Goal: Task Accomplishment & Management: Complete application form

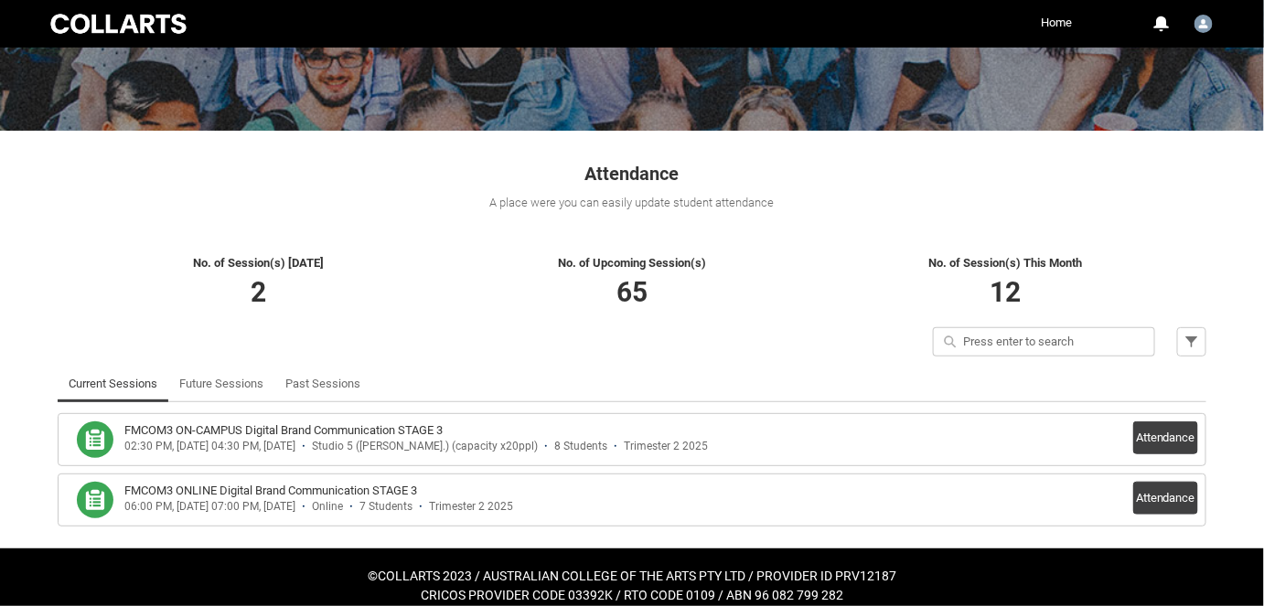
scroll to position [226, 0]
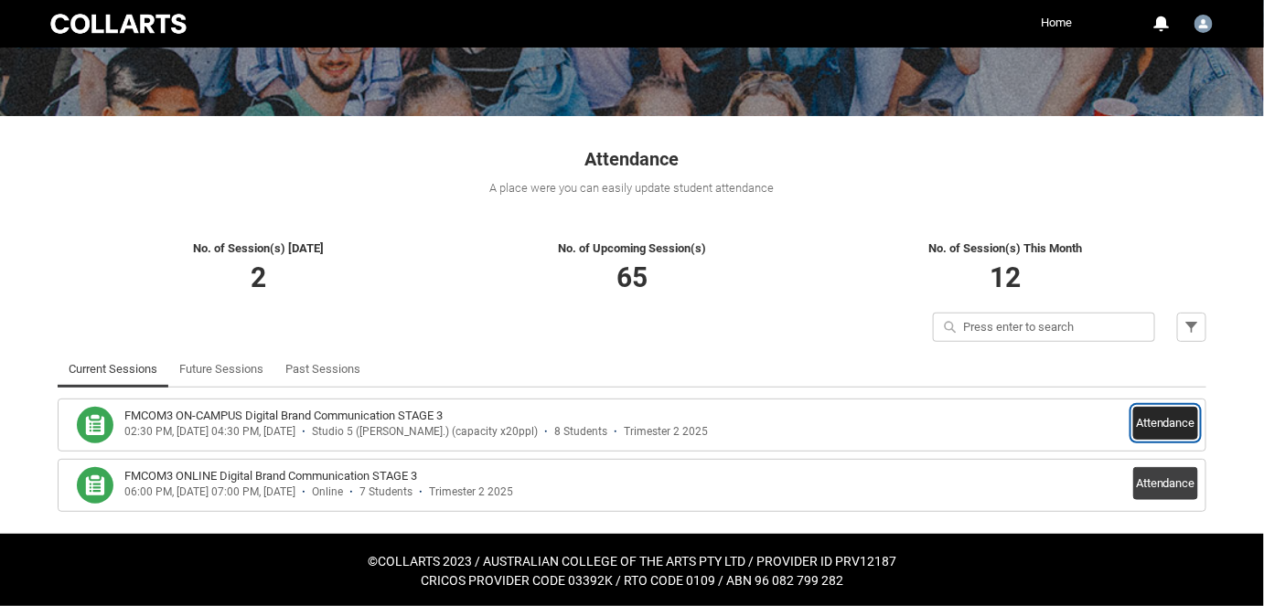
click at [1167, 430] on button "Attendance" at bounding box center [1165, 423] width 65 height 33
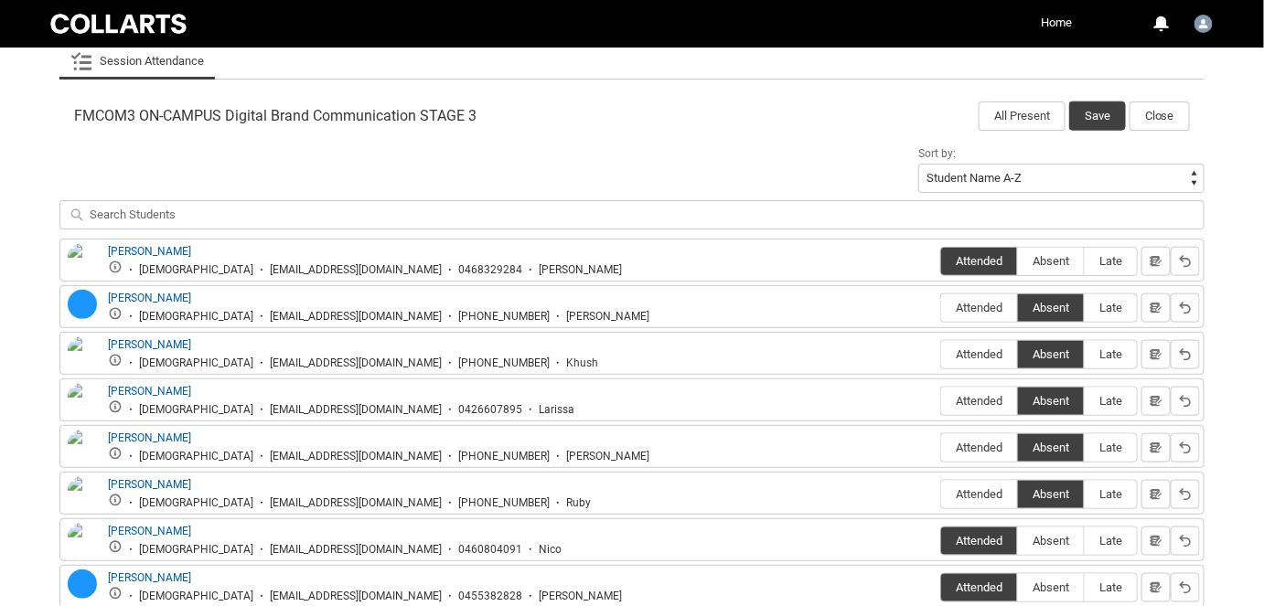
scroll to position [558, 0]
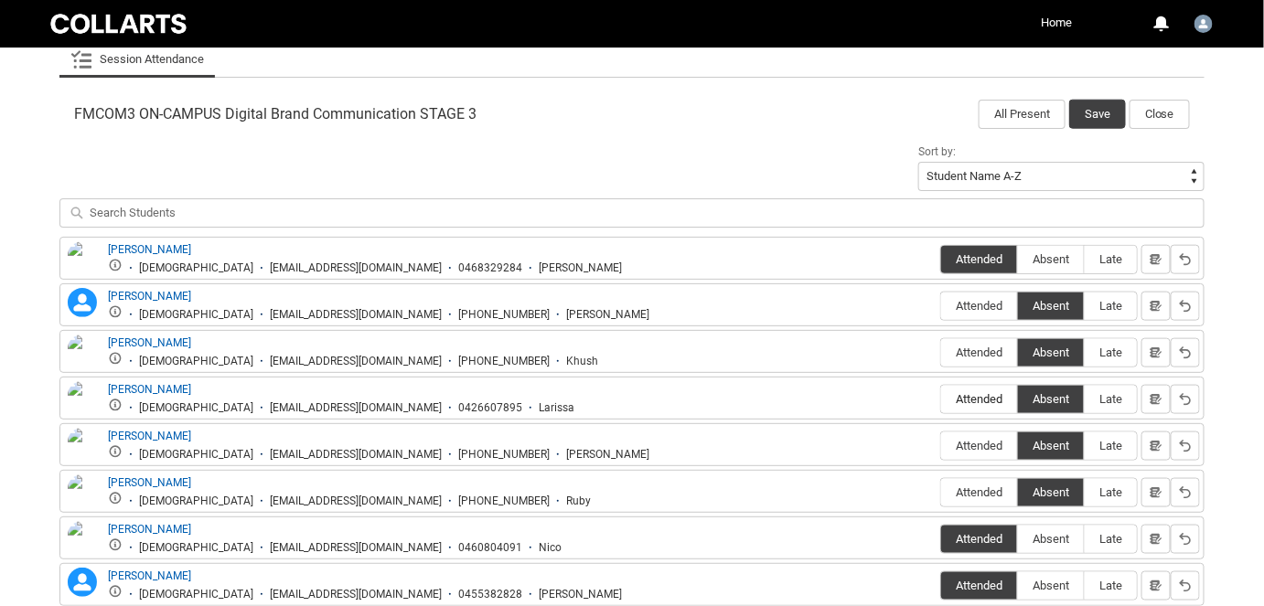
click at [1006, 398] on span "Attended" at bounding box center [979, 399] width 76 height 14
click at [941, 399] on input "Attended" at bounding box center [940, 399] width 1 height 1
type lightning-radio-group "Attended"
radio input "true"
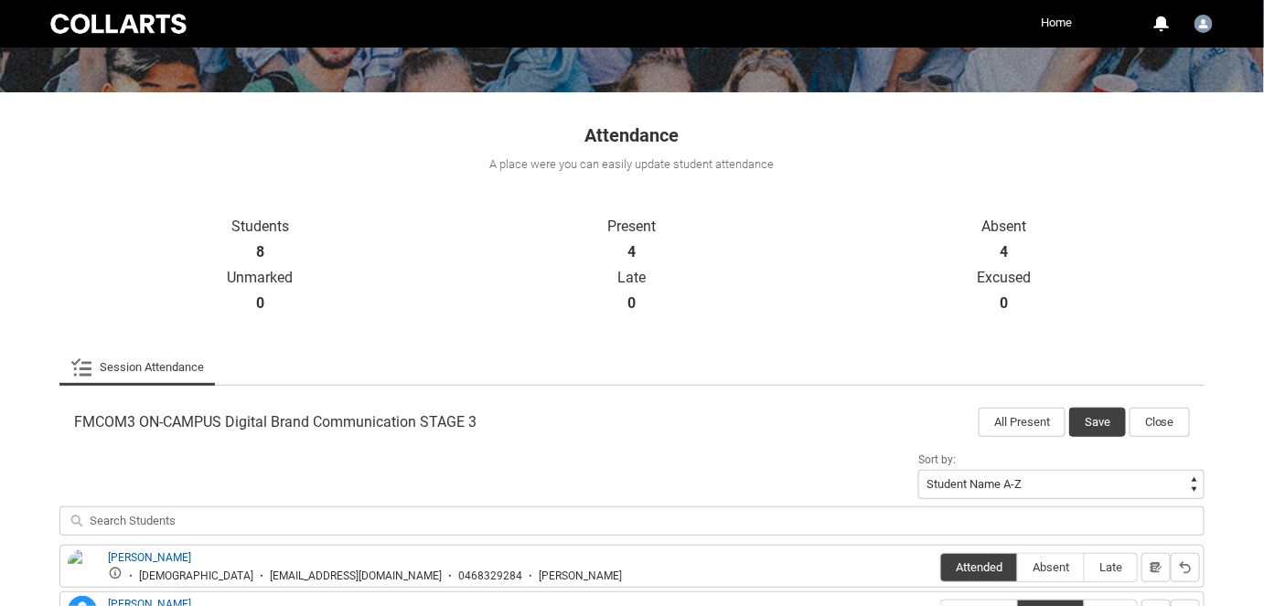
scroll to position [245, 0]
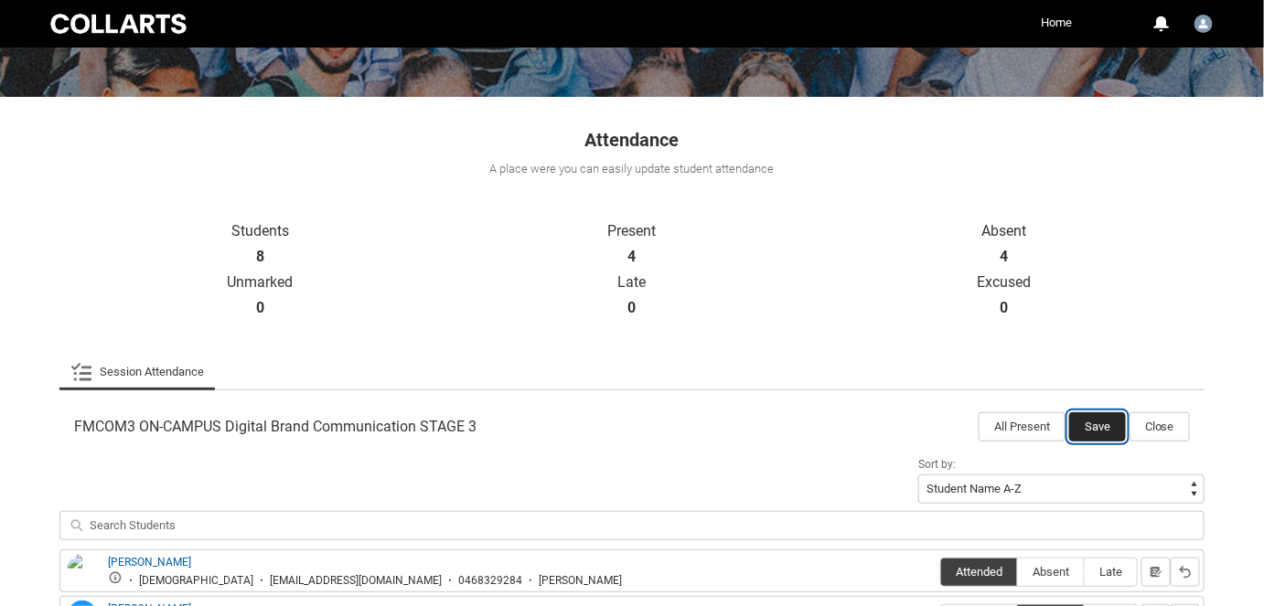
click at [1086, 432] on button "Save" at bounding box center [1097, 426] width 57 height 29
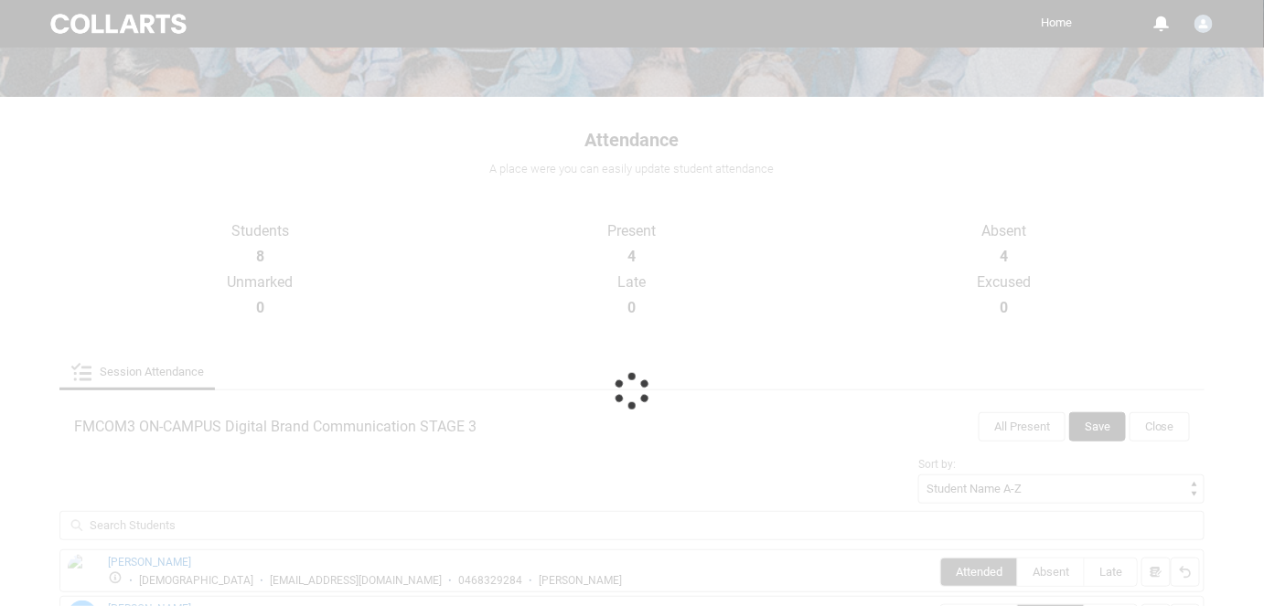
scroll to position [226, 0]
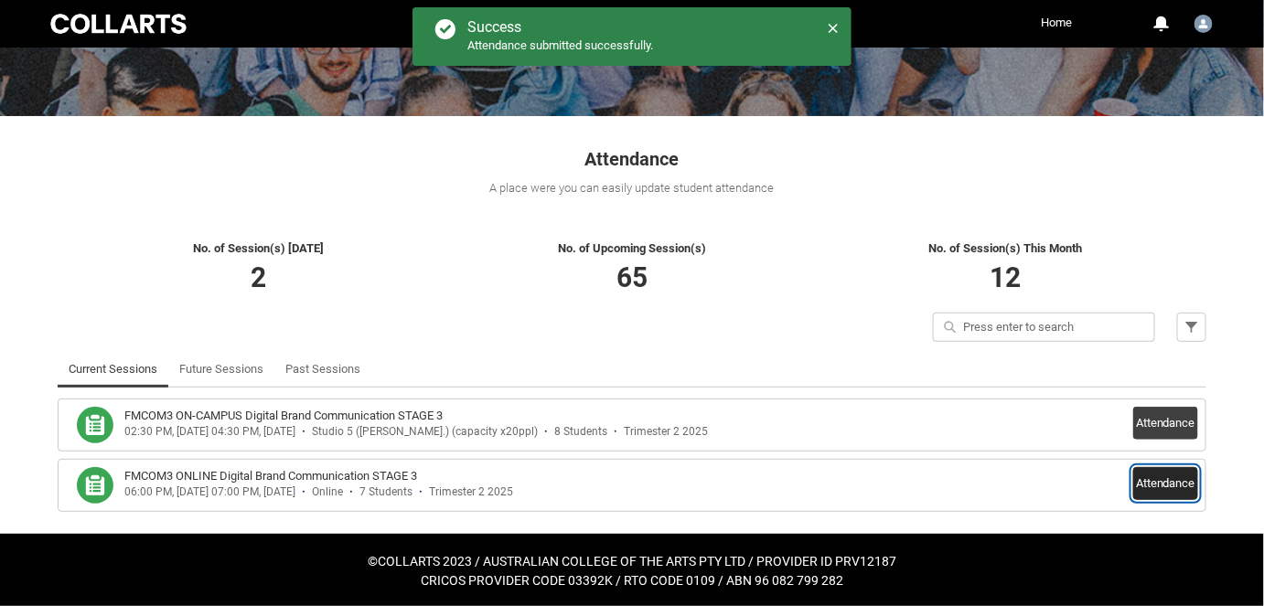
click at [1156, 479] on button "Attendance" at bounding box center [1165, 483] width 65 height 33
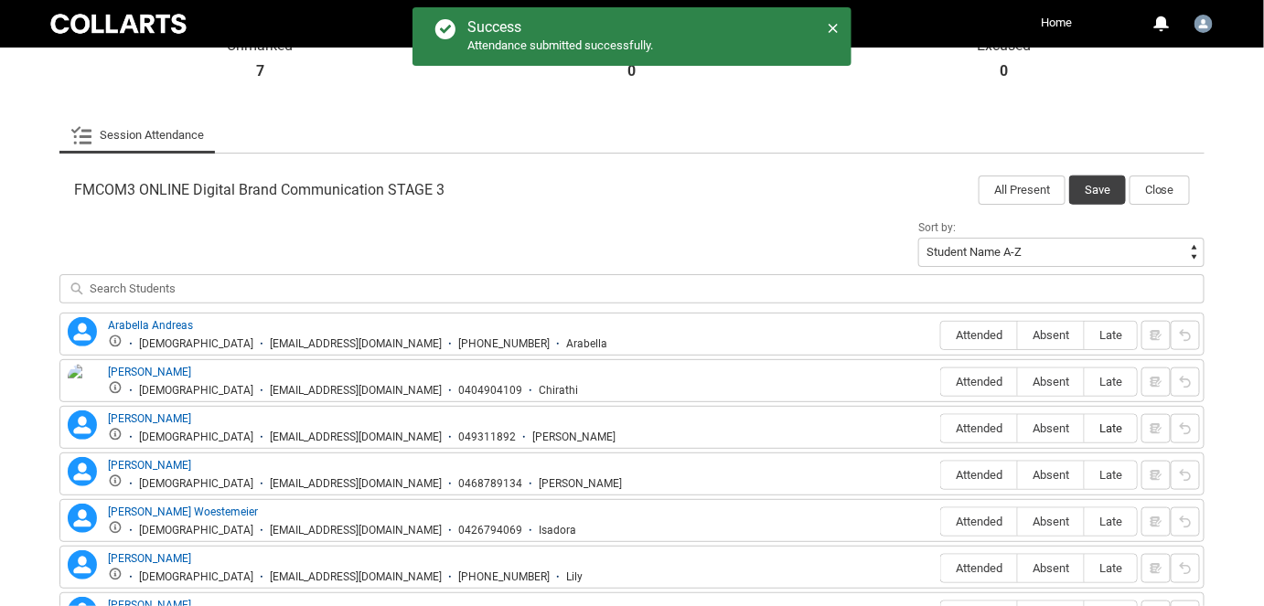
scroll to position [558, 0]
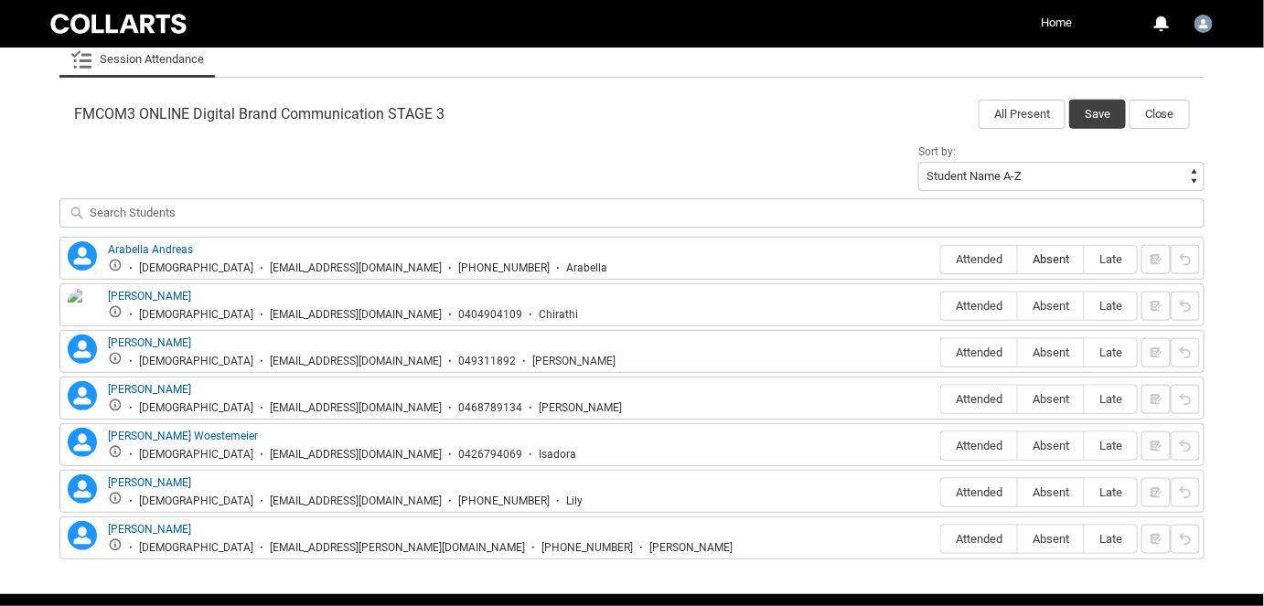
click at [1049, 263] on label "Absent" at bounding box center [1051, 260] width 66 height 28
click at [1018, 260] on input "Absent" at bounding box center [1017, 259] width 1 height 1
type lightning-radio-group "Absent"
radio input "true"
click at [1055, 310] on span "Absent" at bounding box center [1051, 306] width 66 height 14
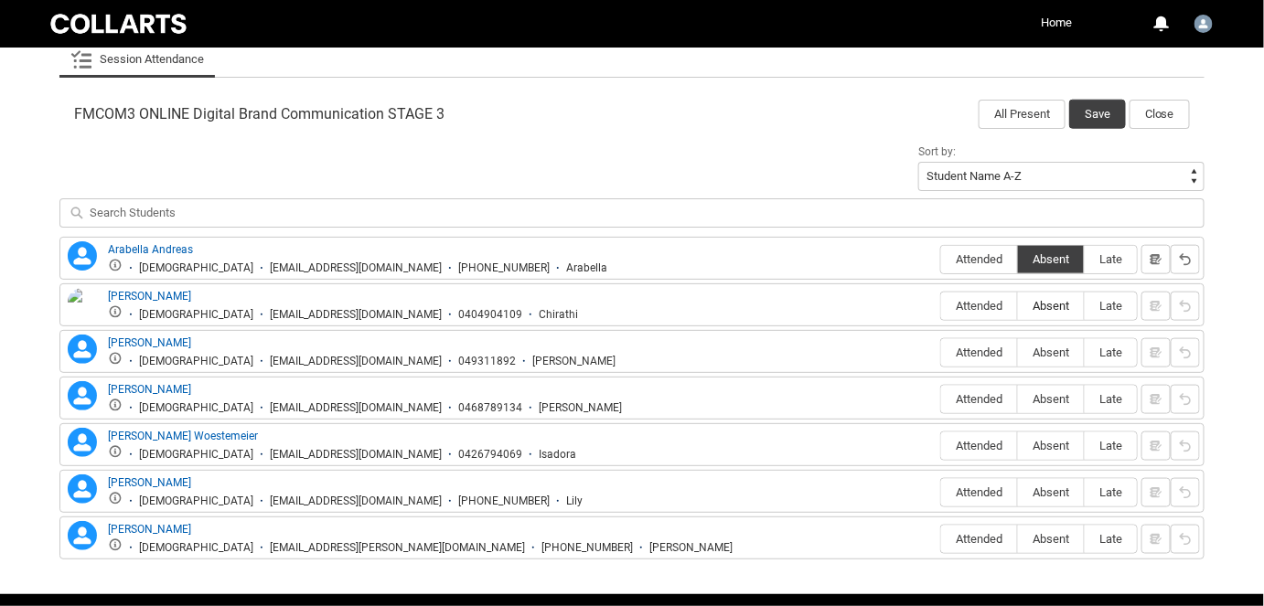
click at [1018, 306] on input "Absent" at bounding box center [1017, 305] width 1 height 1
type lightning-radio-group "Absent"
radio input "true"
click at [1054, 339] on label "Absent" at bounding box center [1051, 353] width 66 height 28
click at [1018, 352] on input "Absent" at bounding box center [1017, 352] width 1 height 1
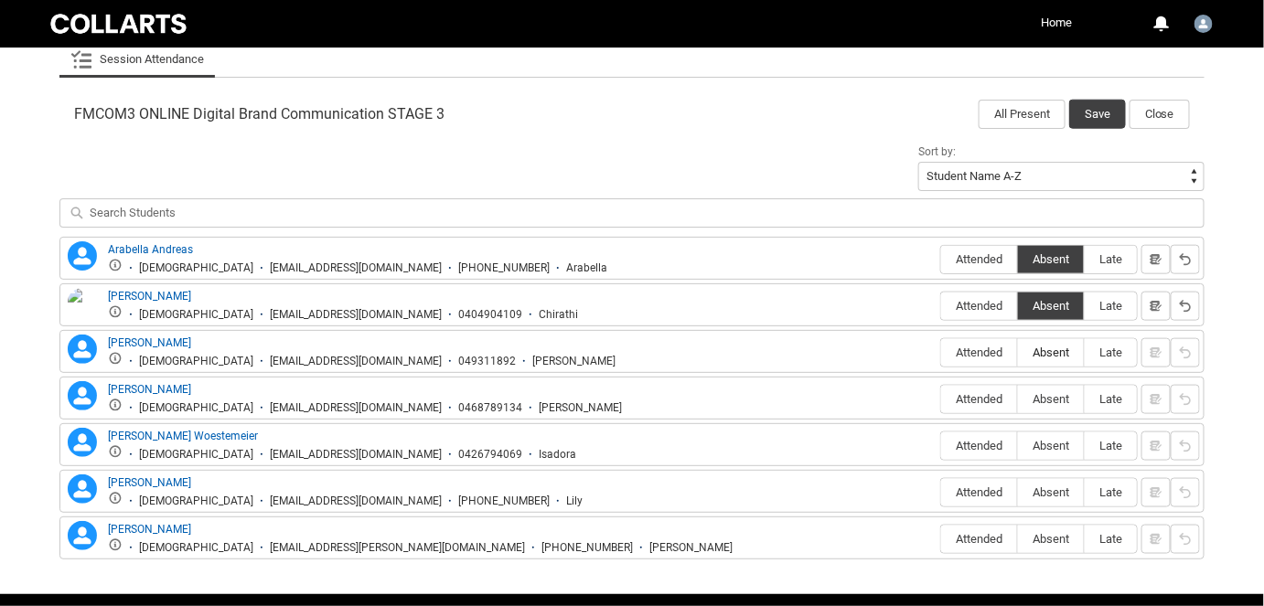
type lightning-radio-group "Absent"
radio input "true"
click at [1058, 399] on span "Absent" at bounding box center [1051, 399] width 66 height 14
click at [1018, 399] on input "Absent" at bounding box center [1017, 399] width 1 height 1
type lightning-radio-group "Absent"
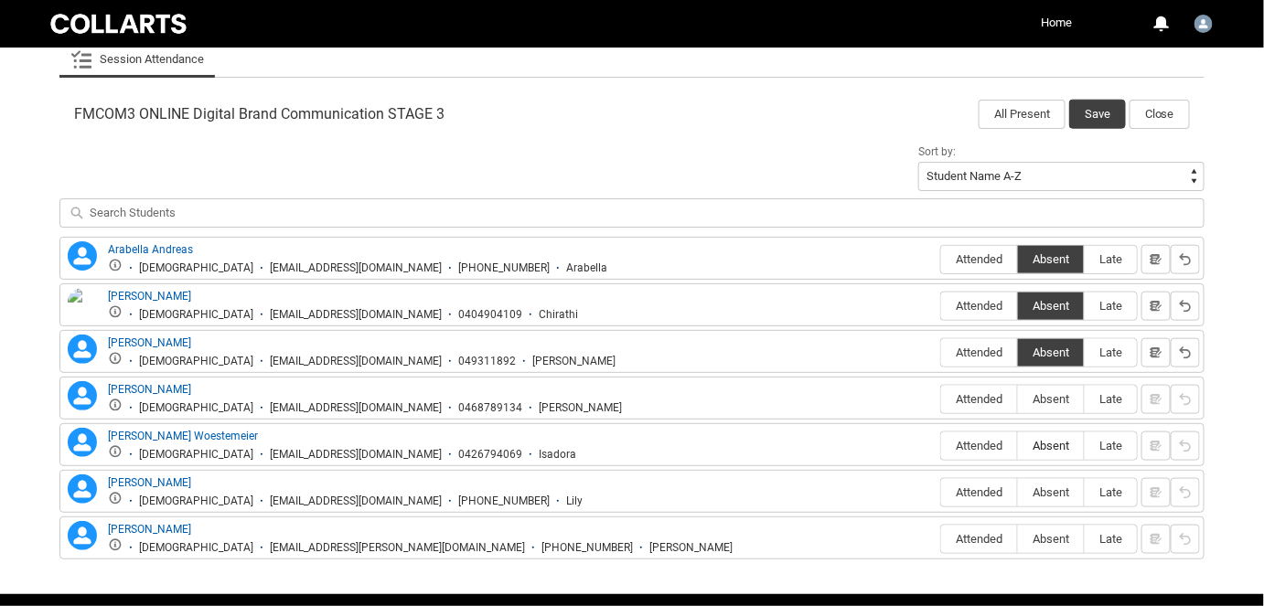
radio input "true"
click at [1059, 442] on span "Absent" at bounding box center [1051, 446] width 66 height 14
click at [1018, 445] on input "Absent" at bounding box center [1017, 445] width 1 height 1
type lightning-radio-group "Absent"
radio input "true"
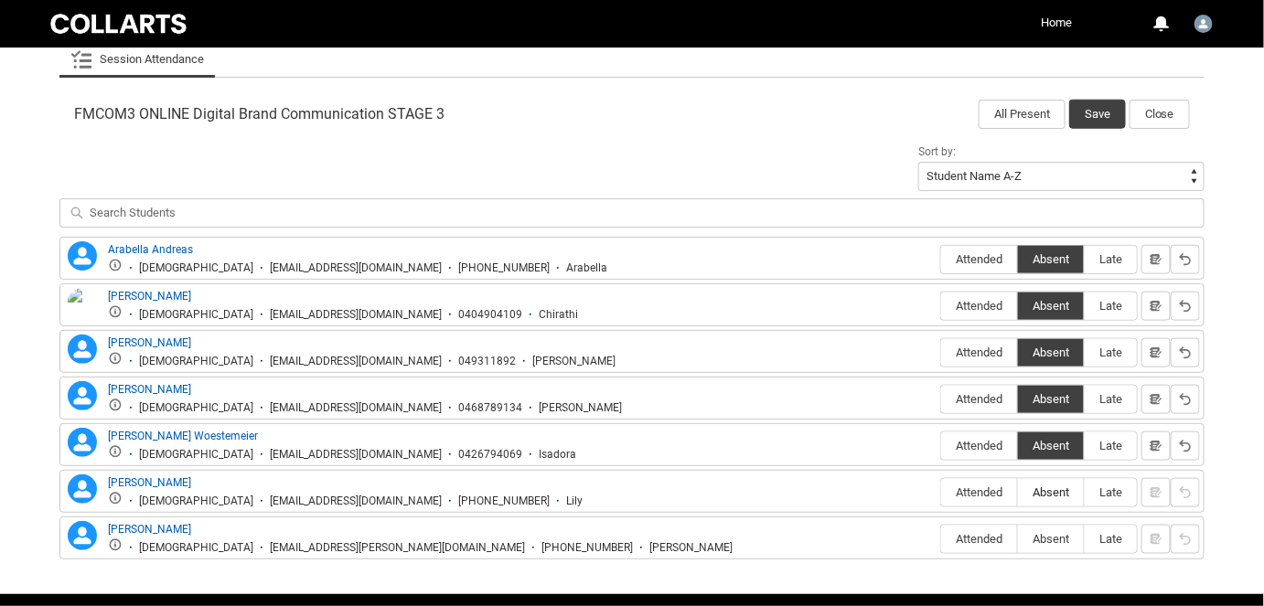
drag, startPoint x: 1059, startPoint y: 485, endPoint x: 1059, endPoint y: 525, distance: 40.2
click at [1059, 486] on span "Absent" at bounding box center [1051, 493] width 66 height 14
click at [1018, 492] on input "Absent" at bounding box center [1017, 492] width 1 height 1
type lightning-radio-group "Absent"
radio input "true"
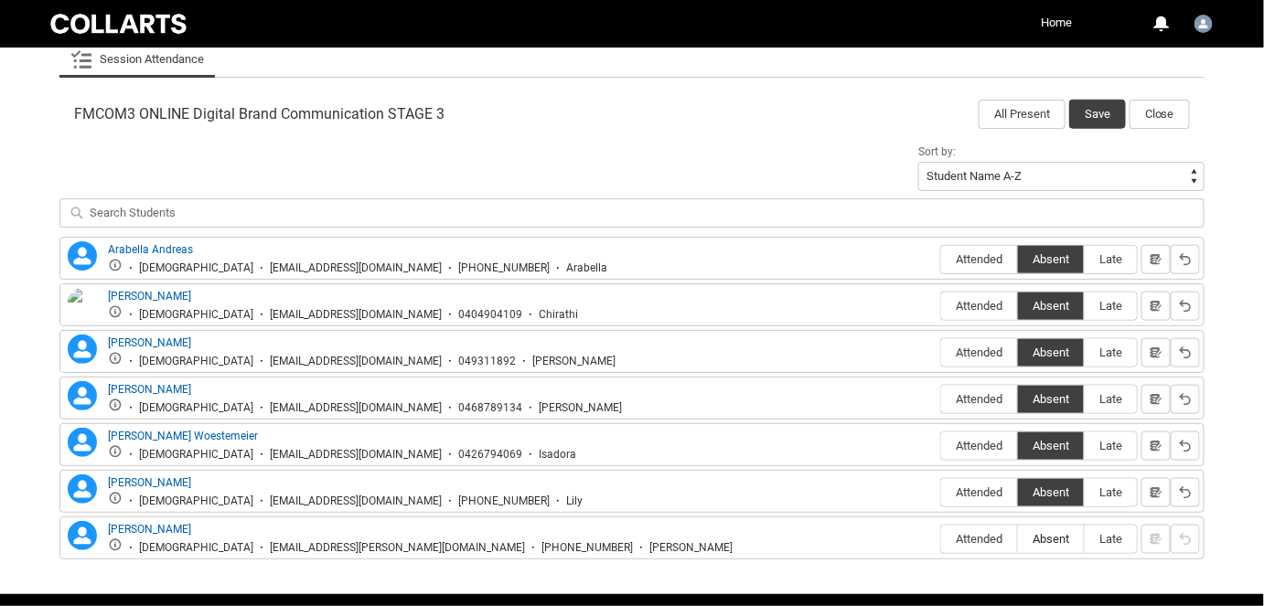
click at [1058, 541] on span "Absent" at bounding box center [1051, 539] width 66 height 14
click at [1018, 540] on input "Absent" at bounding box center [1017, 539] width 1 height 1
type lightning-radio-group "Absent"
radio input "true"
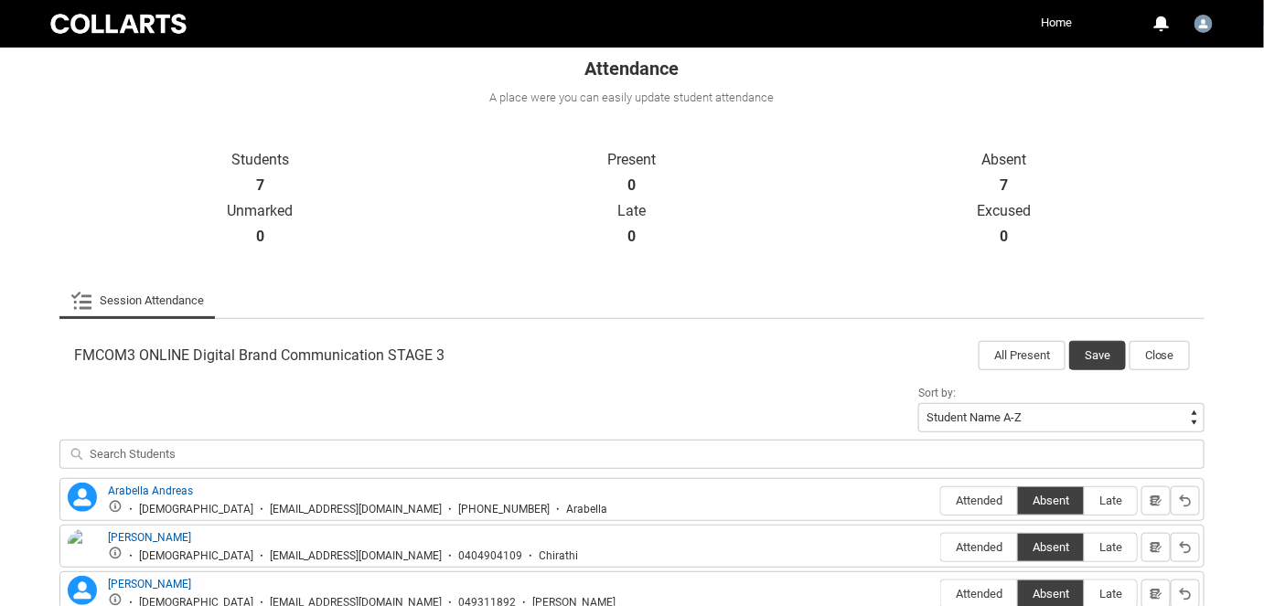
scroll to position [226, 0]
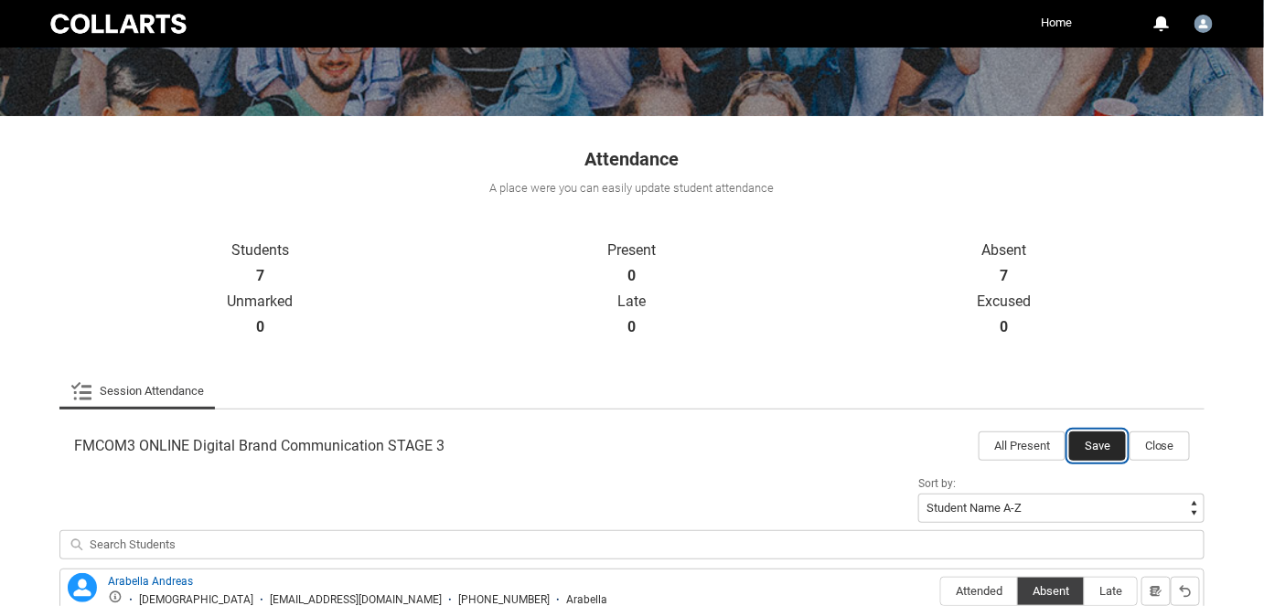
click at [1095, 441] on button "Save" at bounding box center [1097, 446] width 57 height 29
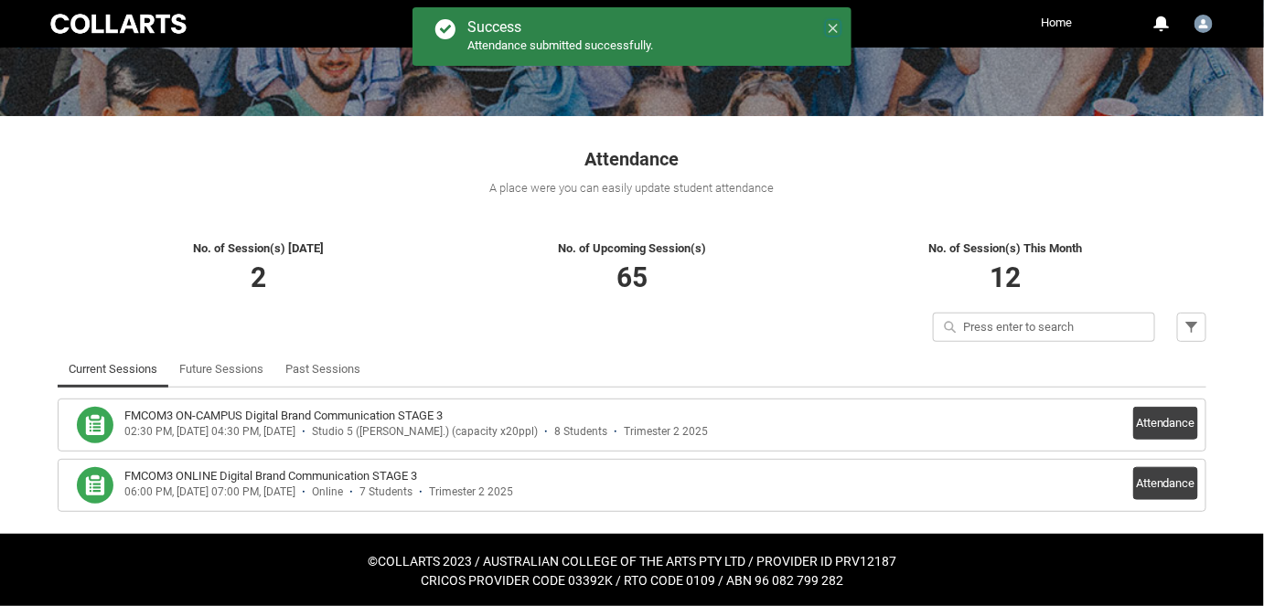
click at [836, 25] on icon at bounding box center [833, 28] width 9 height 9
